Goal: Find specific page/section: Find specific page/section

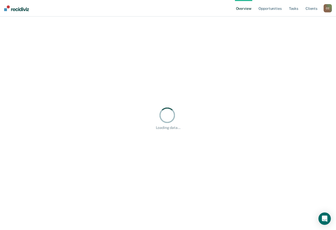
click at [325, 7] on div "C C" at bounding box center [327, 8] width 8 height 8
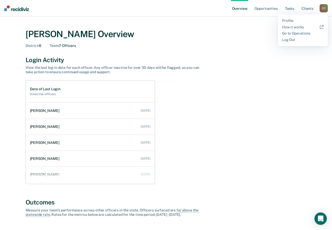
click at [297, 30] on div "Profile How it works Go to Operations Log Out" at bounding box center [303, 30] width 50 height 32
click at [296, 33] on link "Go to Operations" at bounding box center [303, 33] width 42 height 4
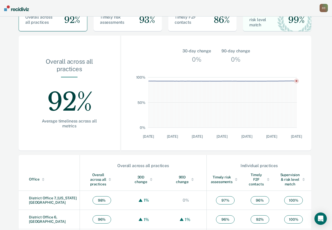
scroll to position [129, 0]
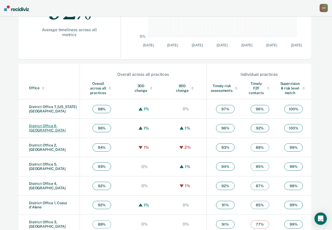
click at [53, 126] on link "District Office 6, [GEOGRAPHIC_DATA]" at bounding box center [47, 128] width 37 height 9
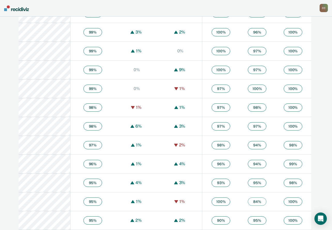
scroll to position [232, 0]
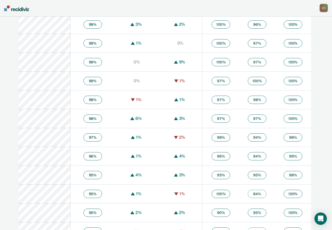
click at [321, 8] on div "C C" at bounding box center [323, 8] width 8 height 8
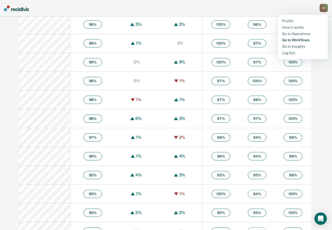
click at [289, 39] on link "Go to Workflows" at bounding box center [303, 40] width 42 height 4
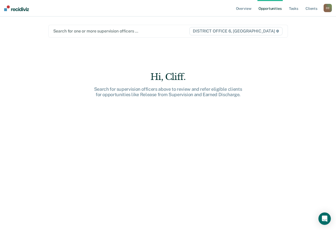
click at [209, 31] on span "DISTRICT OFFICE 6, [GEOGRAPHIC_DATA]" at bounding box center [235, 31] width 93 height 8
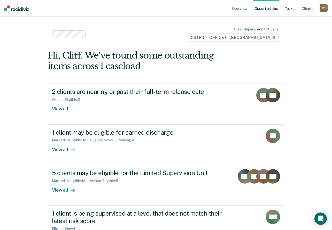
click at [289, 10] on link "Tasks" at bounding box center [289, 8] width 11 height 17
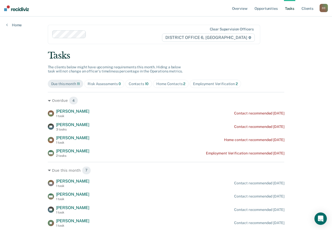
click at [110, 83] on div "Risk Assessments 0" at bounding box center [103, 84] width 33 height 4
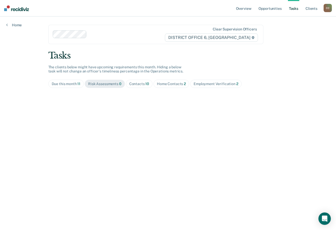
click at [145, 82] on span "10" at bounding box center [147, 84] width 4 height 4
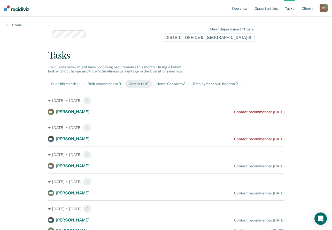
click at [172, 84] on div "Home Contacts 2" at bounding box center [170, 84] width 29 height 4
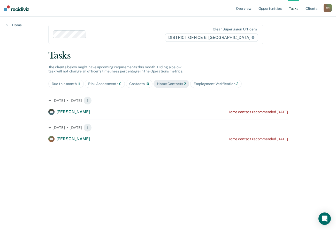
click at [207, 85] on div "Employment Verification 2" at bounding box center [215, 84] width 45 height 4
click at [106, 85] on div "Risk Assessments 0" at bounding box center [104, 84] width 33 height 4
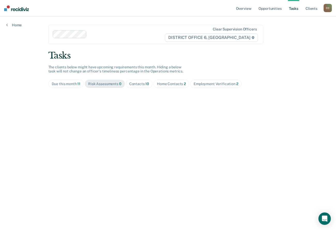
click at [67, 83] on div "Due this month 11" at bounding box center [66, 84] width 29 height 4
